Goal: Check status: Check status

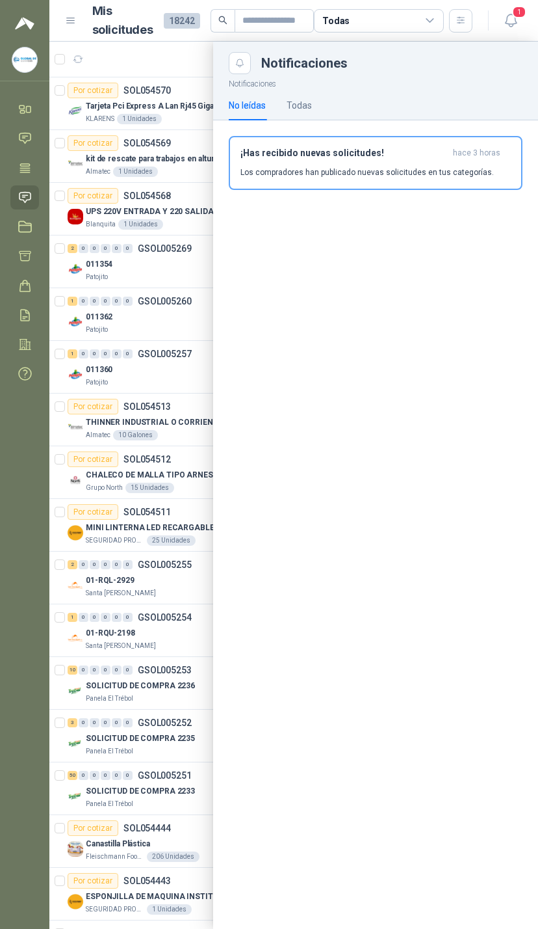
scroll to position [0, 281]
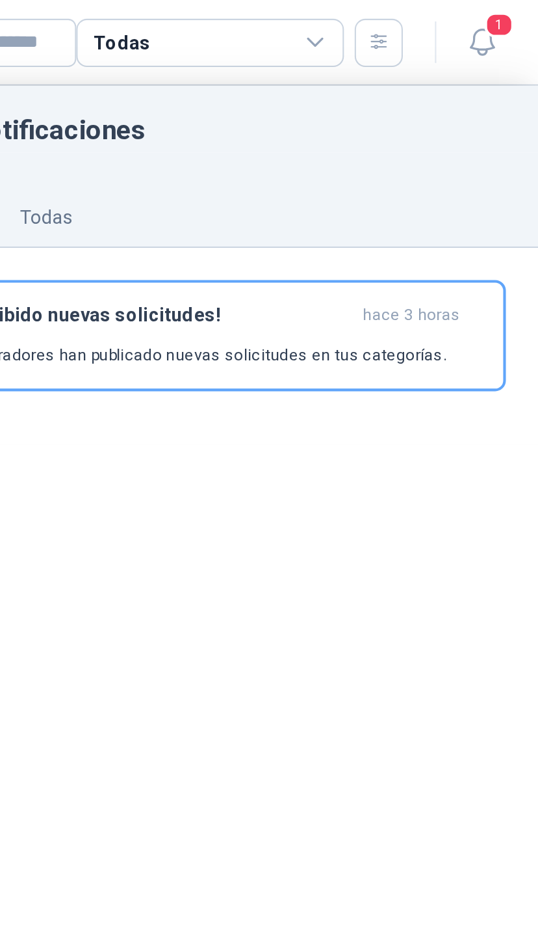
click at [499, 13] on button "1" at bounding box center [510, 20] width 23 height 23
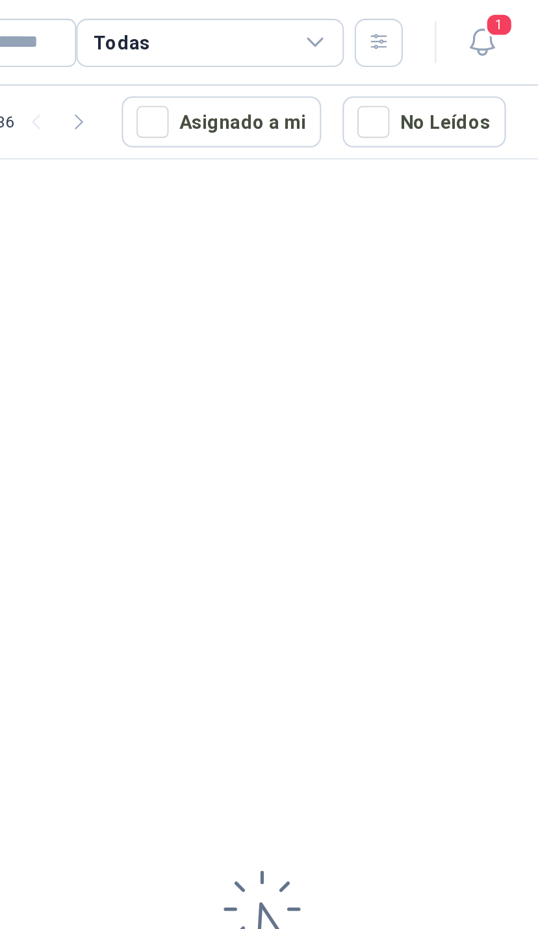
click at [505, 23] on icon "button" at bounding box center [510, 20] width 11 height 12
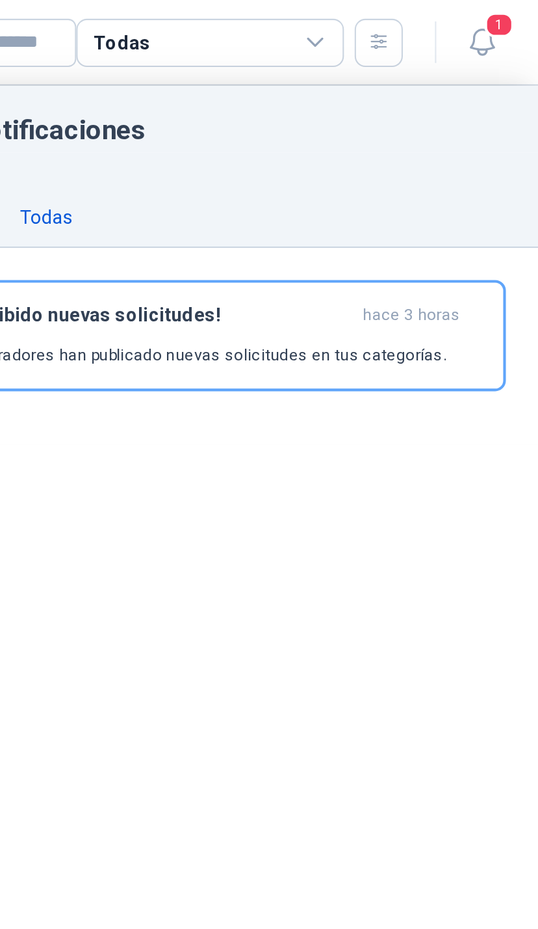
click at [287, 107] on div "Todas" at bounding box center [299, 105] width 25 height 14
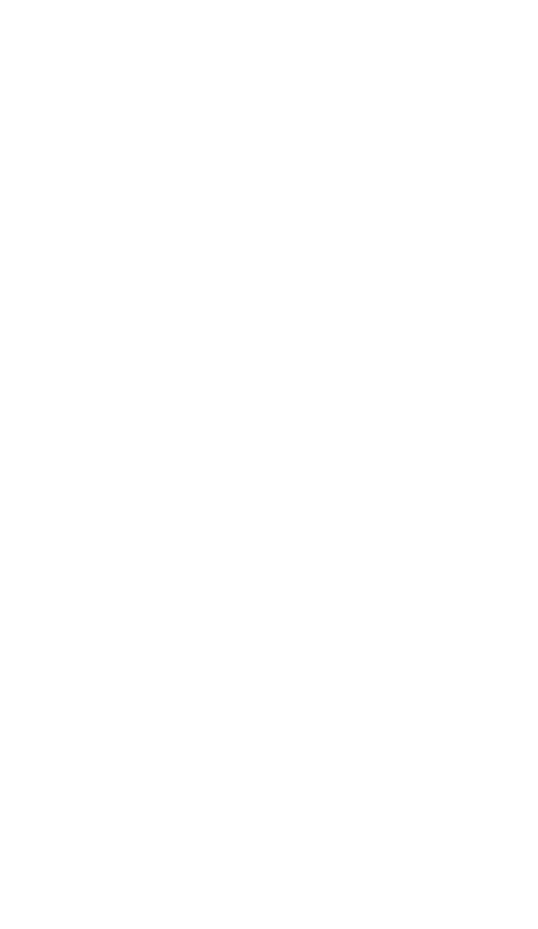
scroll to position [0, 168]
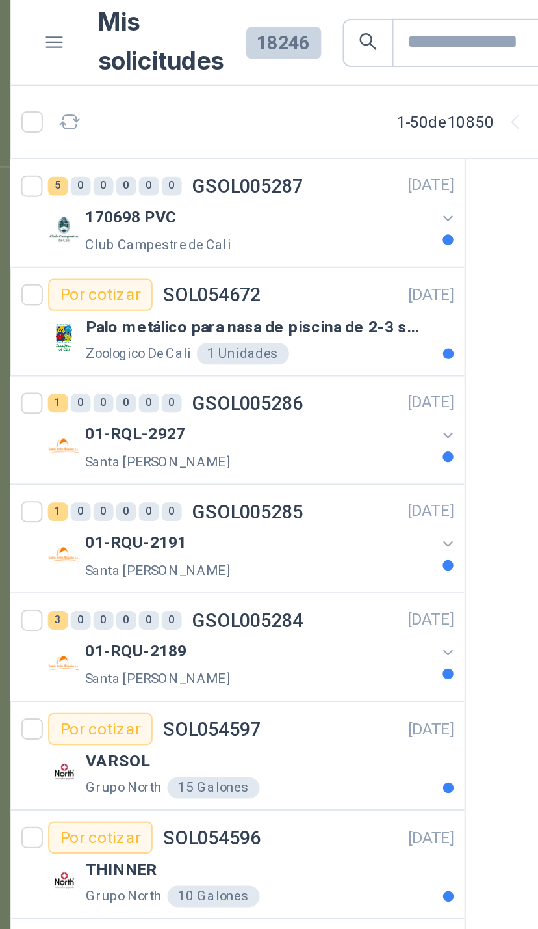
click at [210, 109] on div "170698 PVC Club Campestre de Cali" at bounding box center [168, 111] width 200 height 26
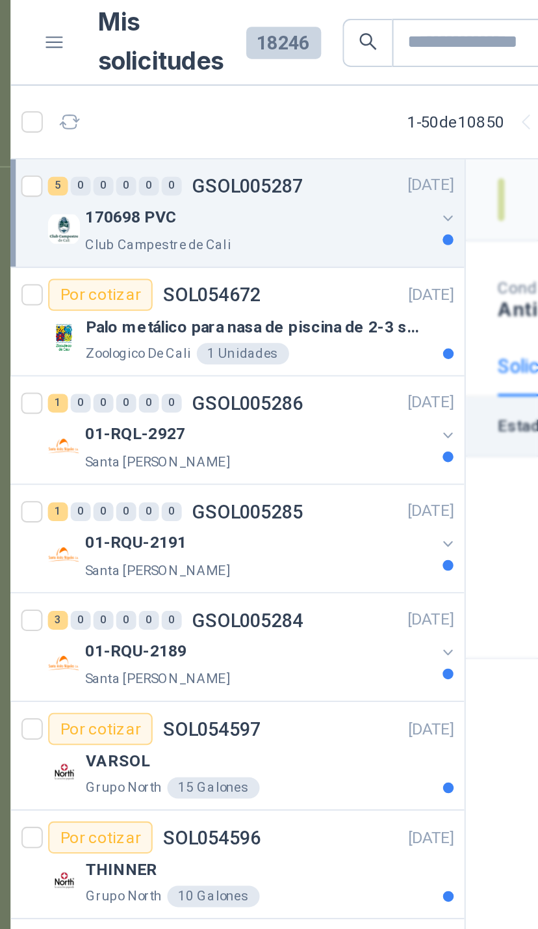
click at [209, 106] on div "170698 PVC" at bounding box center [170, 106] width 168 height 16
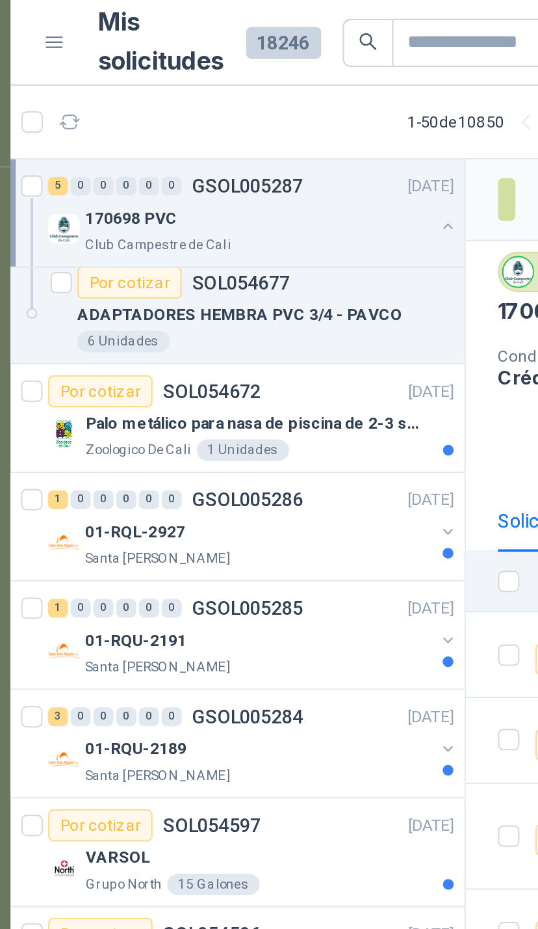
scroll to position [220, 0]
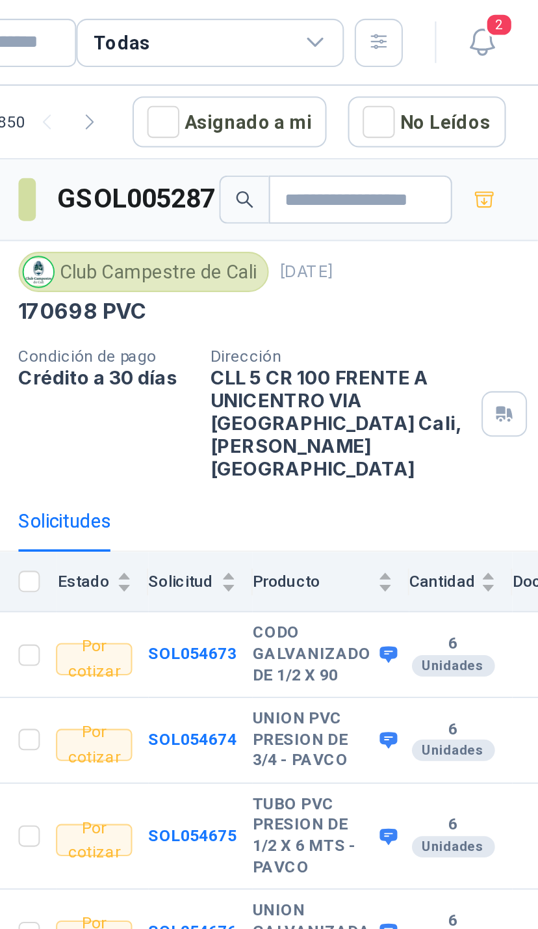
click at [499, 16] on button "2" at bounding box center [510, 20] width 23 height 23
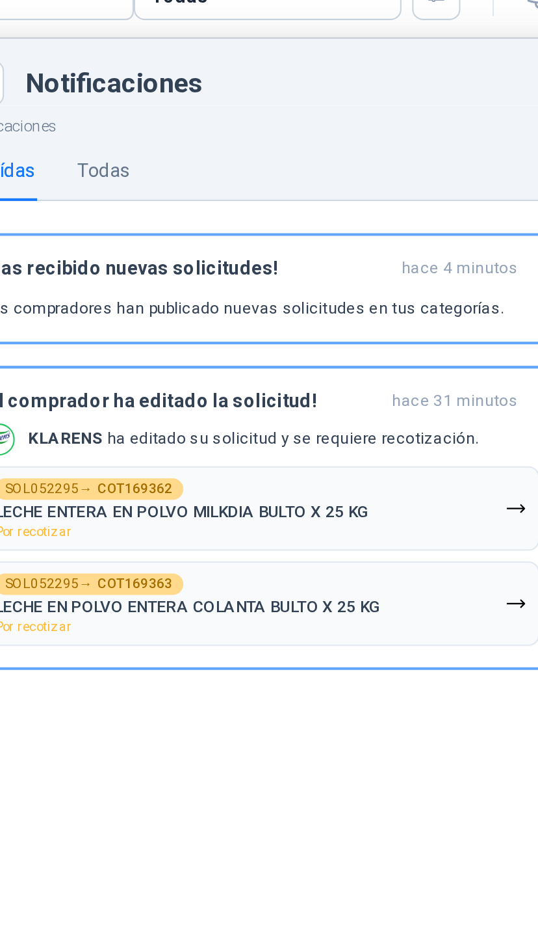
click at [241, 295] on button "SOL052295 → COT169363 LECHE EN POLVO ENTERA COLANTA BULTO X 25 KG Por recotizar" at bounding box center [376, 315] width 271 height 41
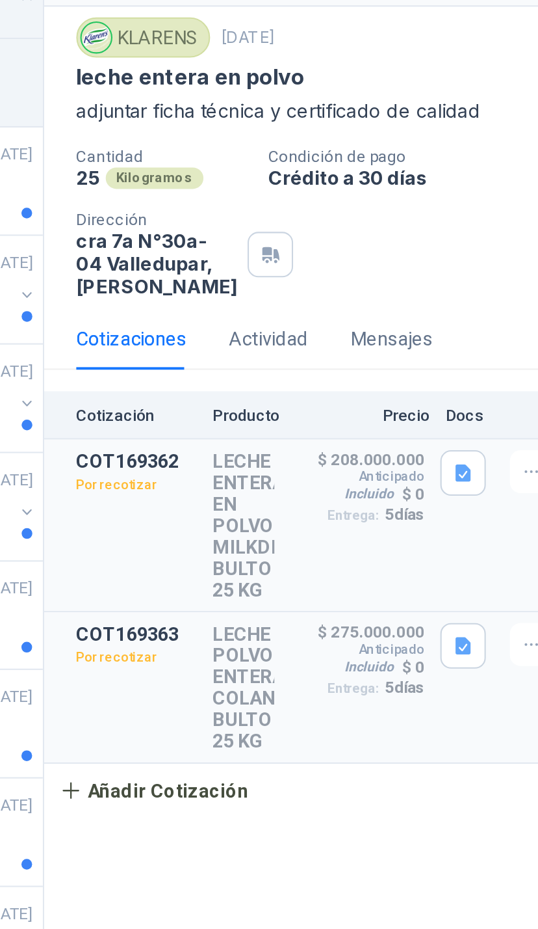
click at [382, 330] on div "Detalles" at bounding box center [382, 366] width 0 height 73
click at [286, 330] on p "COT169362" at bounding box center [315, 335] width 59 height 10
click at [286, 340] on p "Por recotizar" at bounding box center [315, 346] width 59 height 13
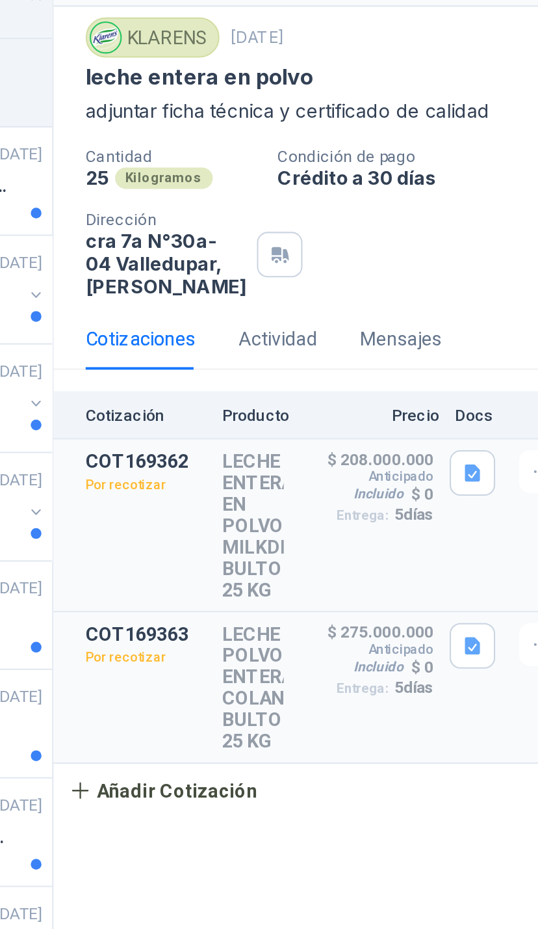
click at [390, 330] on div "$ 208.000.000 Anticipado Incluido $ 0 Entrega: 5 días" at bounding box center [422, 366] width 65 height 73
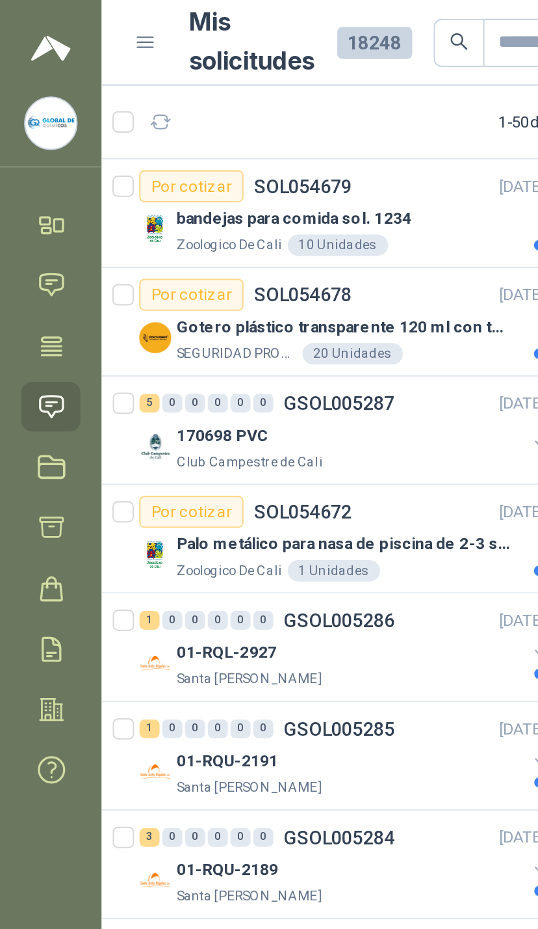
click at [228, 108] on div "bandejas para comida sol. 1234" at bounding box center [175, 106] width 179 height 16
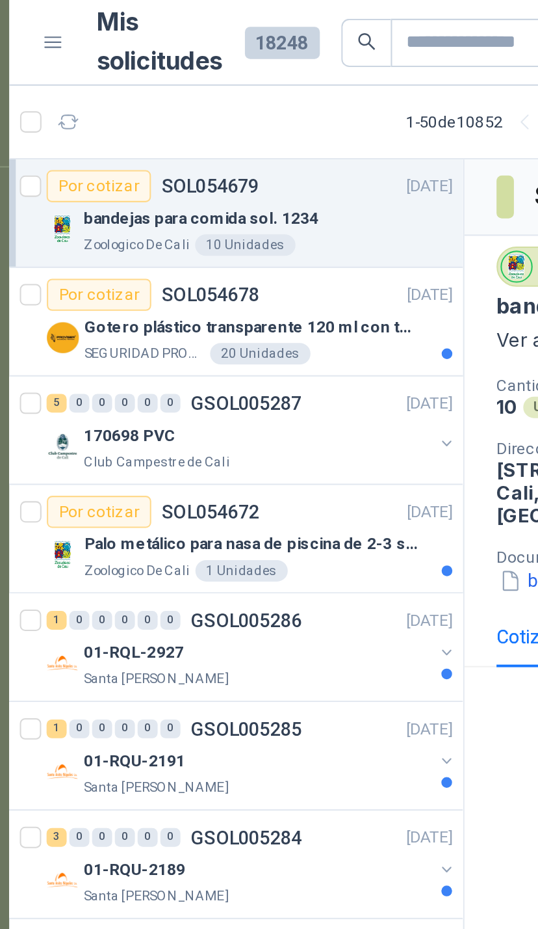
click at [196, 158] on p "Gotero plástico transparente 120 ml con tapa de seguridad" at bounding box center [167, 159] width 162 height 12
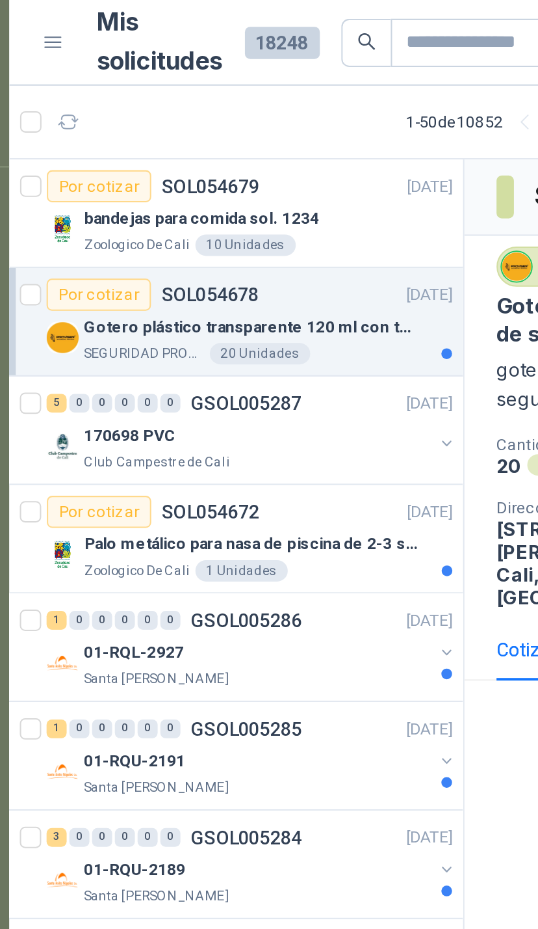
click at [211, 169] on div "SEGURIDAD PROVISER LTDA 20 Unidades" at bounding box center [175, 171] width 179 height 10
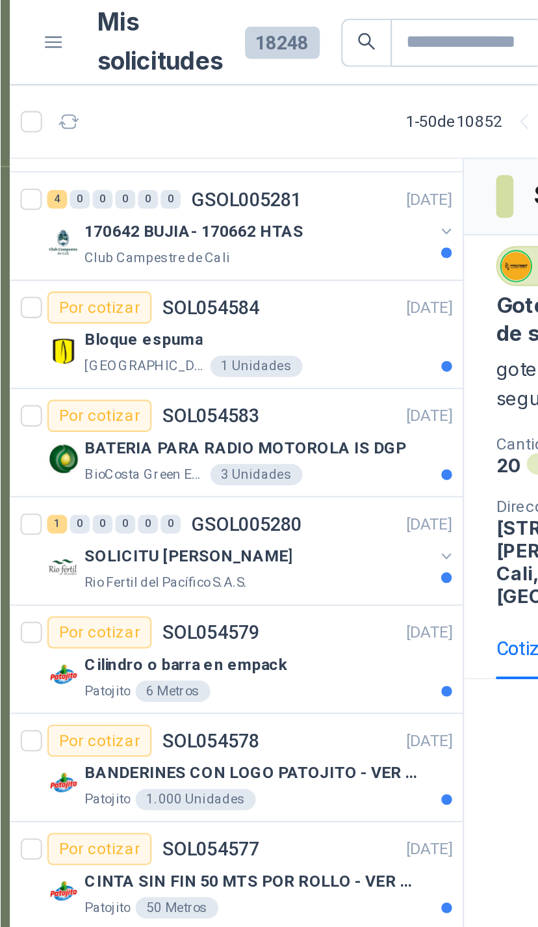
scroll to position [687, 0]
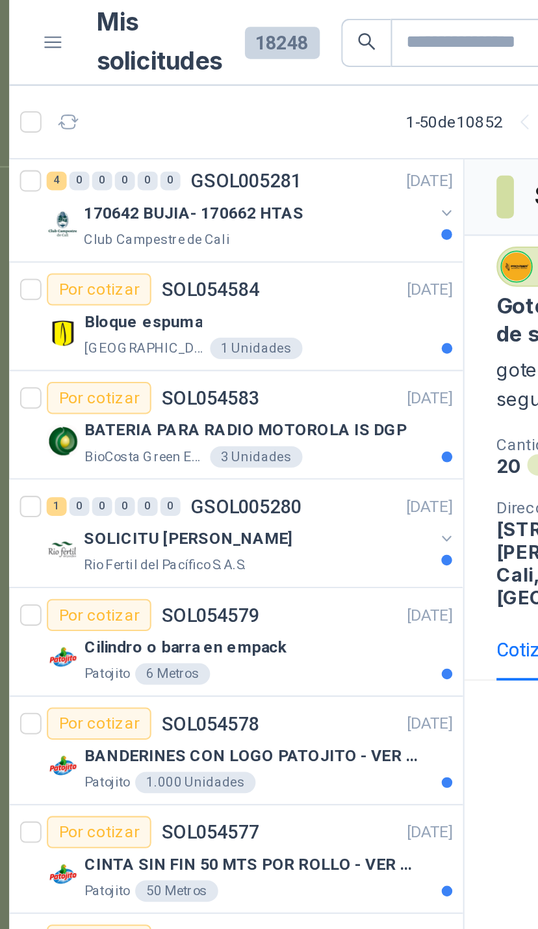
click at [257, 263] on button "button" at bounding box center [262, 261] width 10 height 10
